Goal: Find specific page/section: Find specific page/section

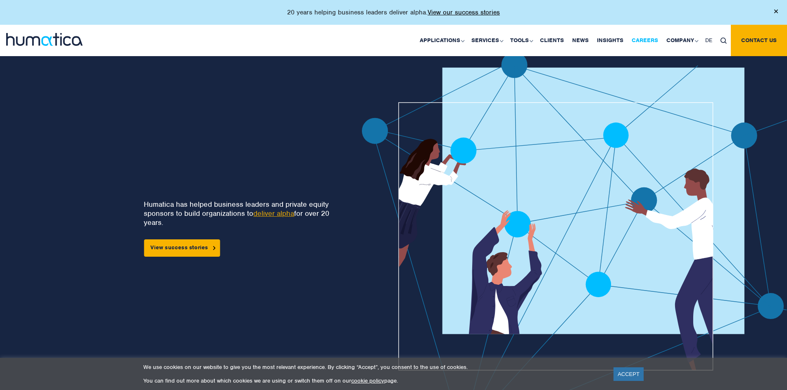
click at [653, 38] on link "Careers" at bounding box center [644, 40] width 35 height 31
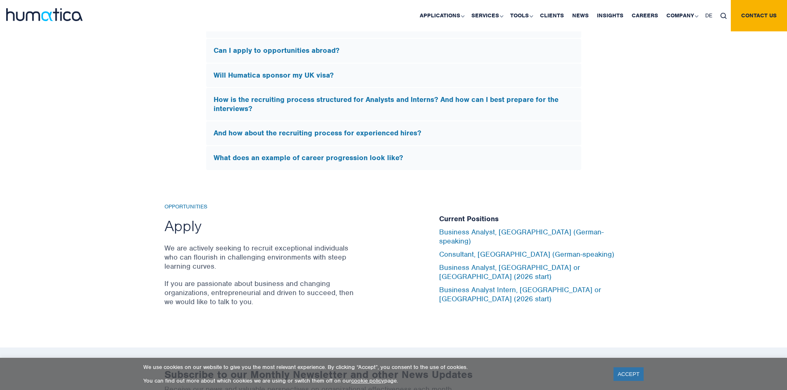
scroll to position [2725, 0]
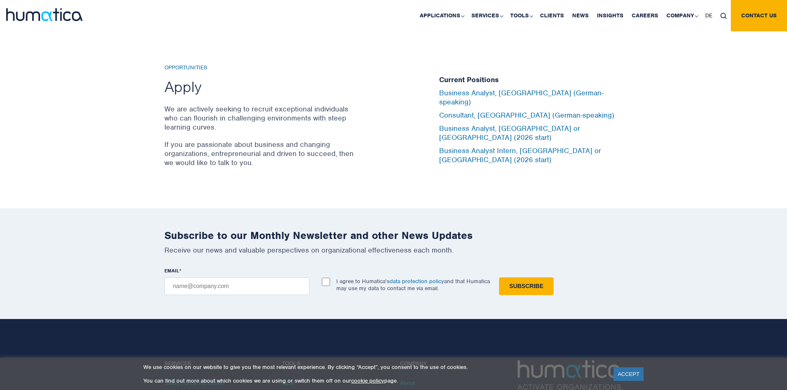
click at [194, 66] on h6 "Opportunities" at bounding box center [260, 67] width 192 height 7
click at [189, 92] on h2 "Apply" at bounding box center [260, 86] width 192 height 19
click at [464, 131] on link "Business Analyst, [GEOGRAPHIC_DATA] or [GEOGRAPHIC_DATA] (2026 start)" at bounding box center [509, 133] width 141 height 18
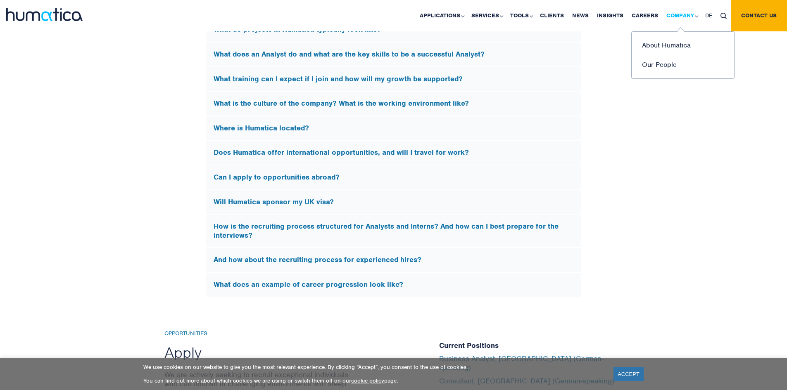
scroll to position [2478, 0]
